Goal: Task Accomplishment & Management: Use online tool/utility

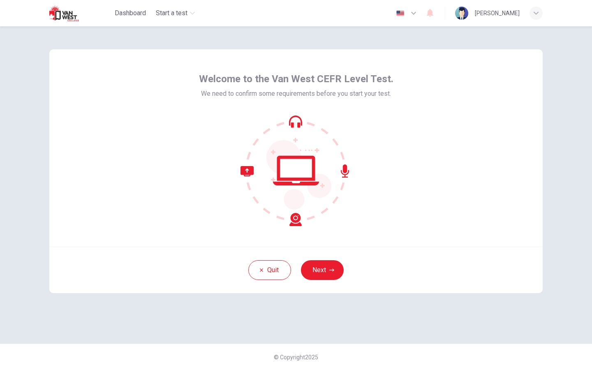
click at [357, 269] on div "Quit Next" at bounding box center [295, 270] width 493 height 46
click at [323, 268] on button "Next" at bounding box center [322, 270] width 43 height 20
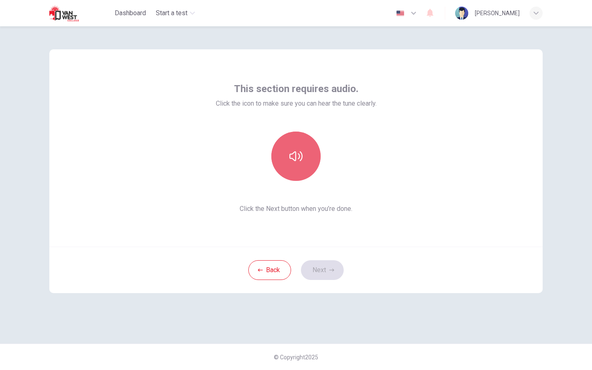
click at [288, 170] on button "button" at bounding box center [295, 156] width 49 height 49
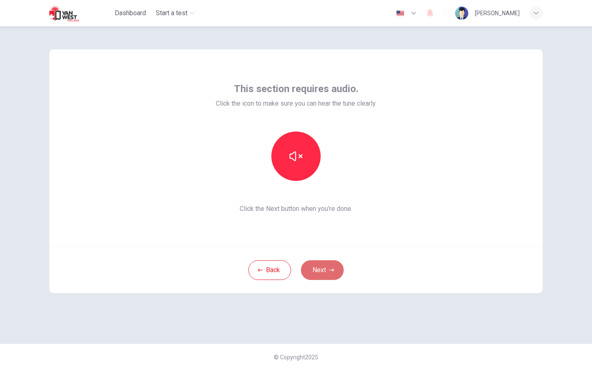
click at [328, 270] on button "Next" at bounding box center [322, 270] width 43 height 20
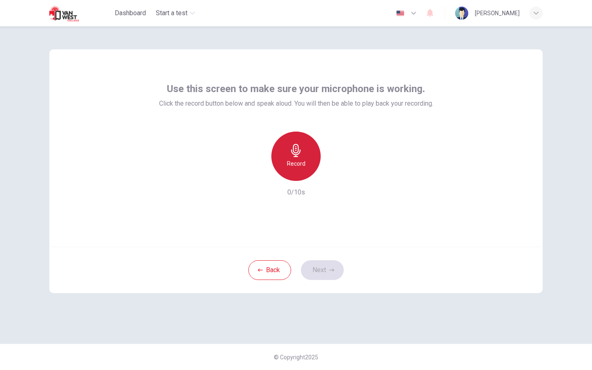
click at [304, 162] on h6 "Record" at bounding box center [296, 164] width 18 height 10
click at [299, 143] on div "Stop" at bounding box center [295, 156] width 49 height 49
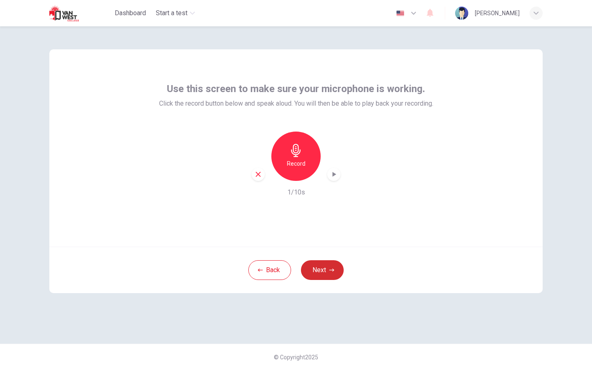
click at [304, 266] on button "Next" at bounding box center [322, 270] width 43 height 20
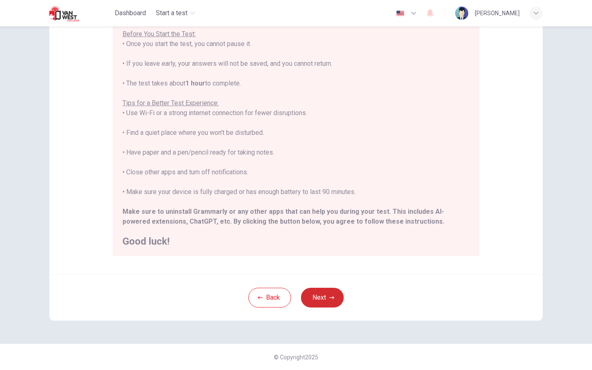
click at [326, 289] on button "Next" at bounding box center [322, 298] width 43 height 20
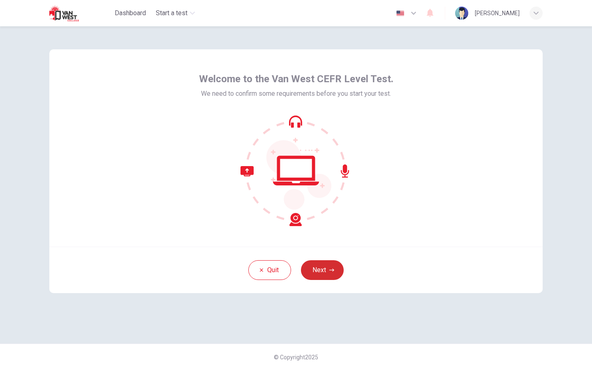
click at [326, 268] on button "Next" at bounding box center [322, 270] width 43 height 20
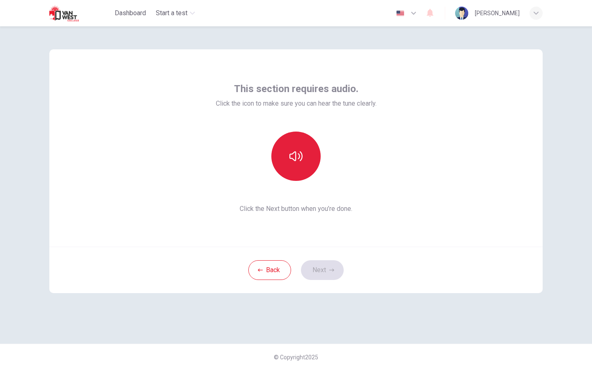
click at [293, 157] on icon "button" at bounding box center [295, 156] width 13 height 13
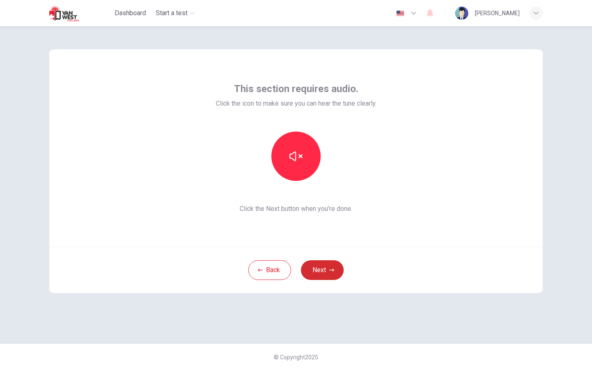
click at [318, 272] on button "Next" at bounding box center [322, 270] width 43 height 20
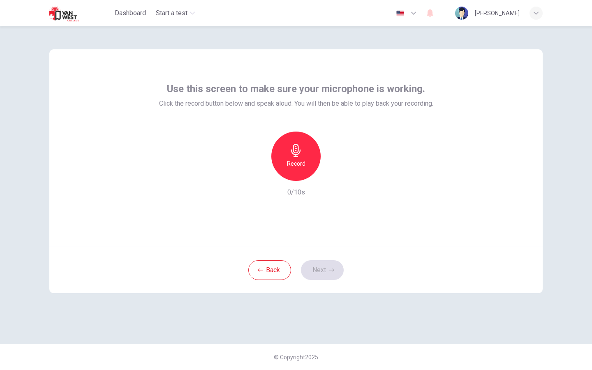
click at [303, 158] on div "Record" at bounding box center [295, 156] width 49 height 49
click at [305, 151] on div "Stop" at bounding box center [295, 156] width 49 height 49
click at [332, 273] on button "Next" at bounding box center [322, 270] width 43 height 20
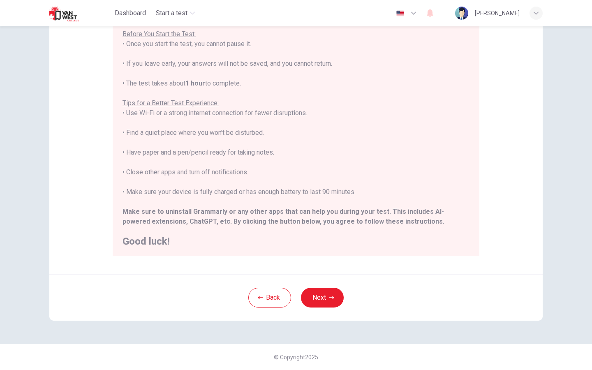
scroll to position [87, 0]
click at [324, 302] on button "Next" at bounding box center [322, 298] width 43 height 20
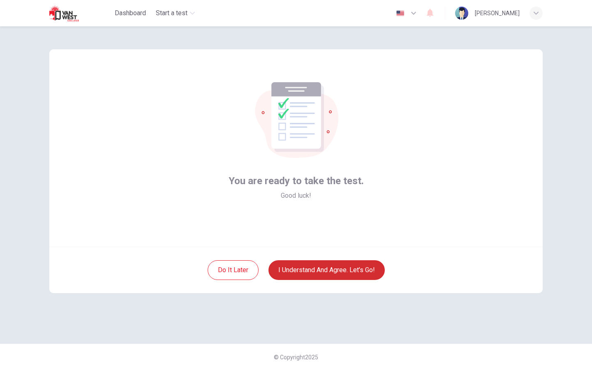
click at [334, 270] on button "I understand and agree. Let’s go!" at bounding box center [326, 270] width 116 height 20
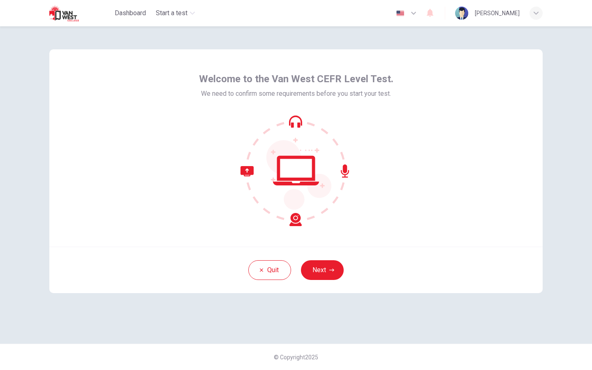
click at [313, 291] on div "Quit Next" at bounding box center [295, 270] width 493 height 46
click at [326, 257] on div "Quit Next" at bounding box center [295, 270] width 493 height 46
click at [324, 269] on button "Next" at bounding box center [322, 270] width 43 height 20
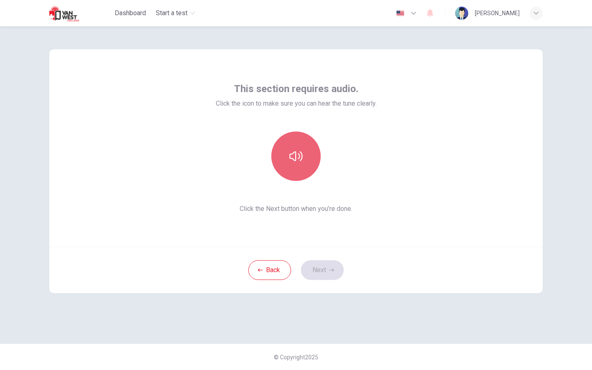
click at [305, 170] on button "button" at bounding box center [295, 156] width 49 height 49
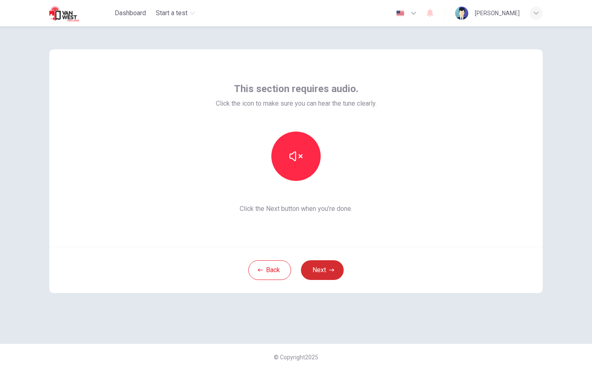
click at [339, 272] on button "Next" at bounding box center [322, 270] width 43 height 20
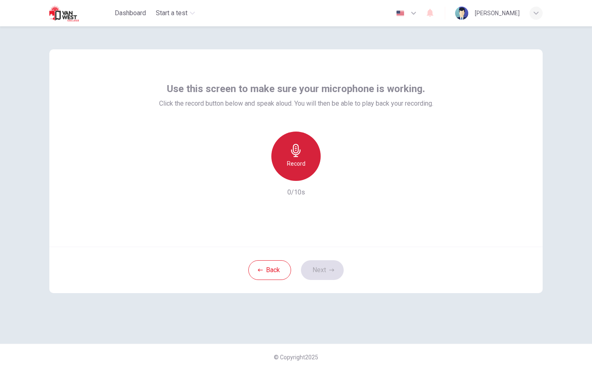
click at [311, 146] on div "Record" at bounding box center [295, 156] width 49 height 49
click at [301, 148] on icon "button" at bounding box center [295, 150] width 13 height 13
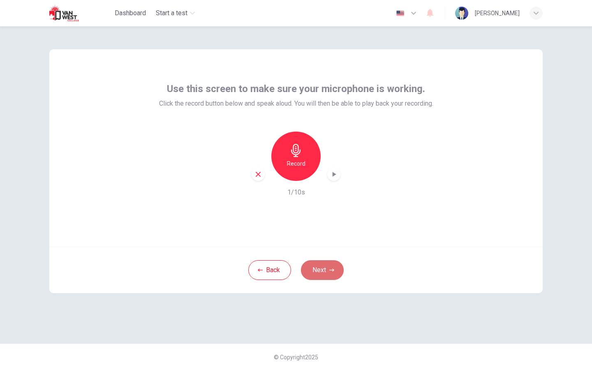
click at [312, 276] on button "Next" at bounding box center [322, 270] width 43 height 20
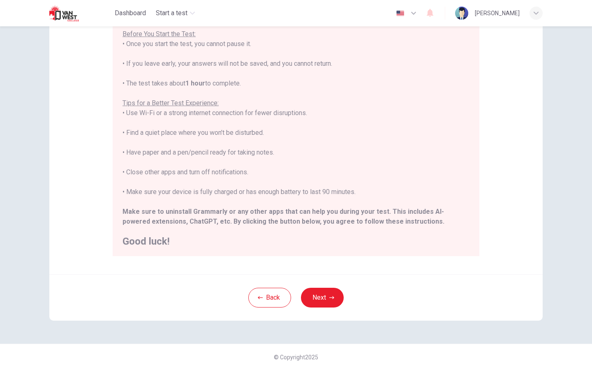
scroll to position [87, 0]
click at [325, 295] on button "Next" at bounding box center [322, 298] width 43 height 20
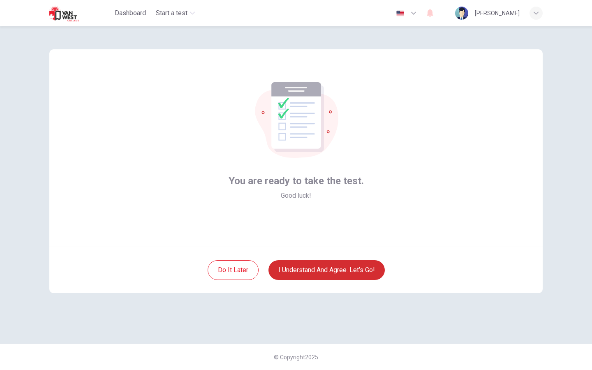
click at [334, 266] on button "I understand and agree. Let’s go!" at bounding box center [326, 270] width 116 height 20
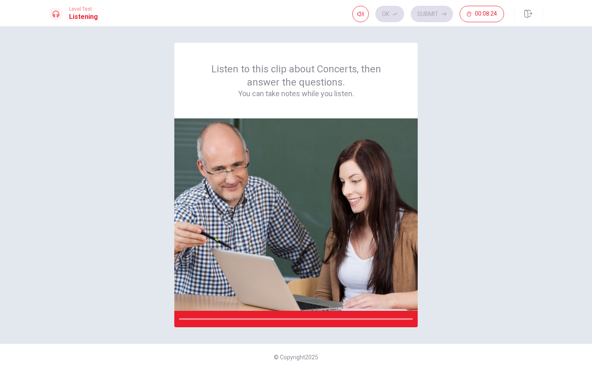
click at [442, 12] on div "Ok Submit 00:08:24" at bounding box center [428, 14] width 152 height 16
